Goal: Task Accomplishment & Management: Manage account settings

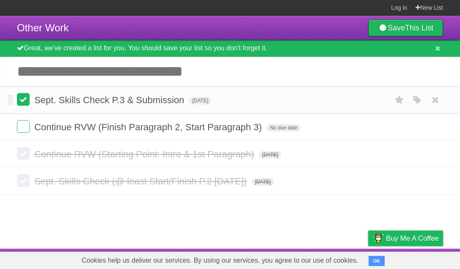
click at [28, 104] on label at bounding box center [23, 99] width 13 height 13
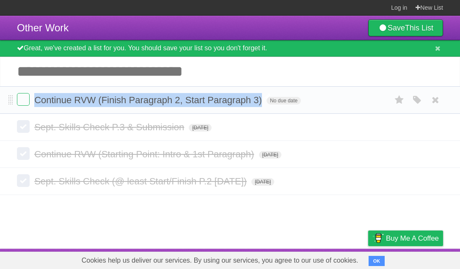
drag, startPoint x: 243, startPoint y: 106, endPoint x: 36, endPoint y: 104, distance: 207.4
click at [36, 104] on span "Continue RVW (Finish Paragraph 2, Start Paragraph 3)" at bounding box center [149, 100] width 230 height 11
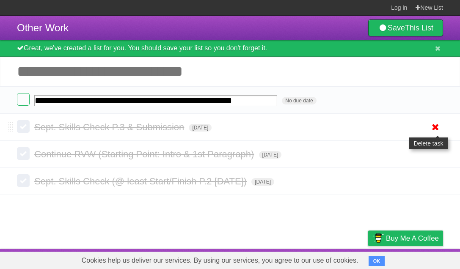
click at [435, 130] on icon at bounding box center [436, 127] width 12 height 14
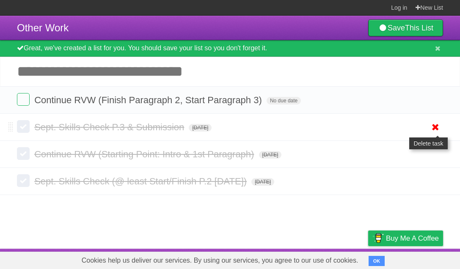
click at [433, 147] on icon at bounding box center [436, 154] width 12 height 14
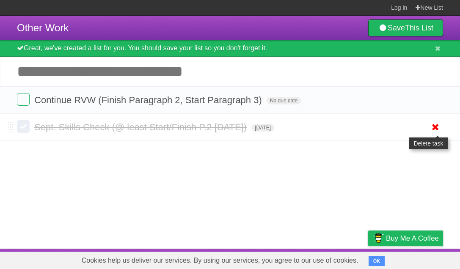
click at [436, 130] on icon at bounding box center [436, 127] width 12 height 14
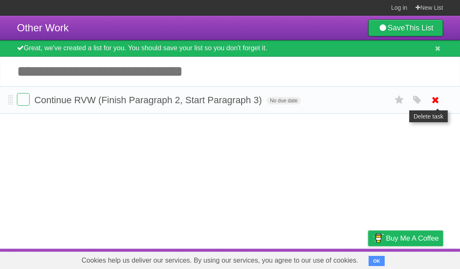
click at [439, 105] on icon at bounding box center [436, 100] width 12 height 14
